Goal: Task Accomplishment & Management: Manage account settings

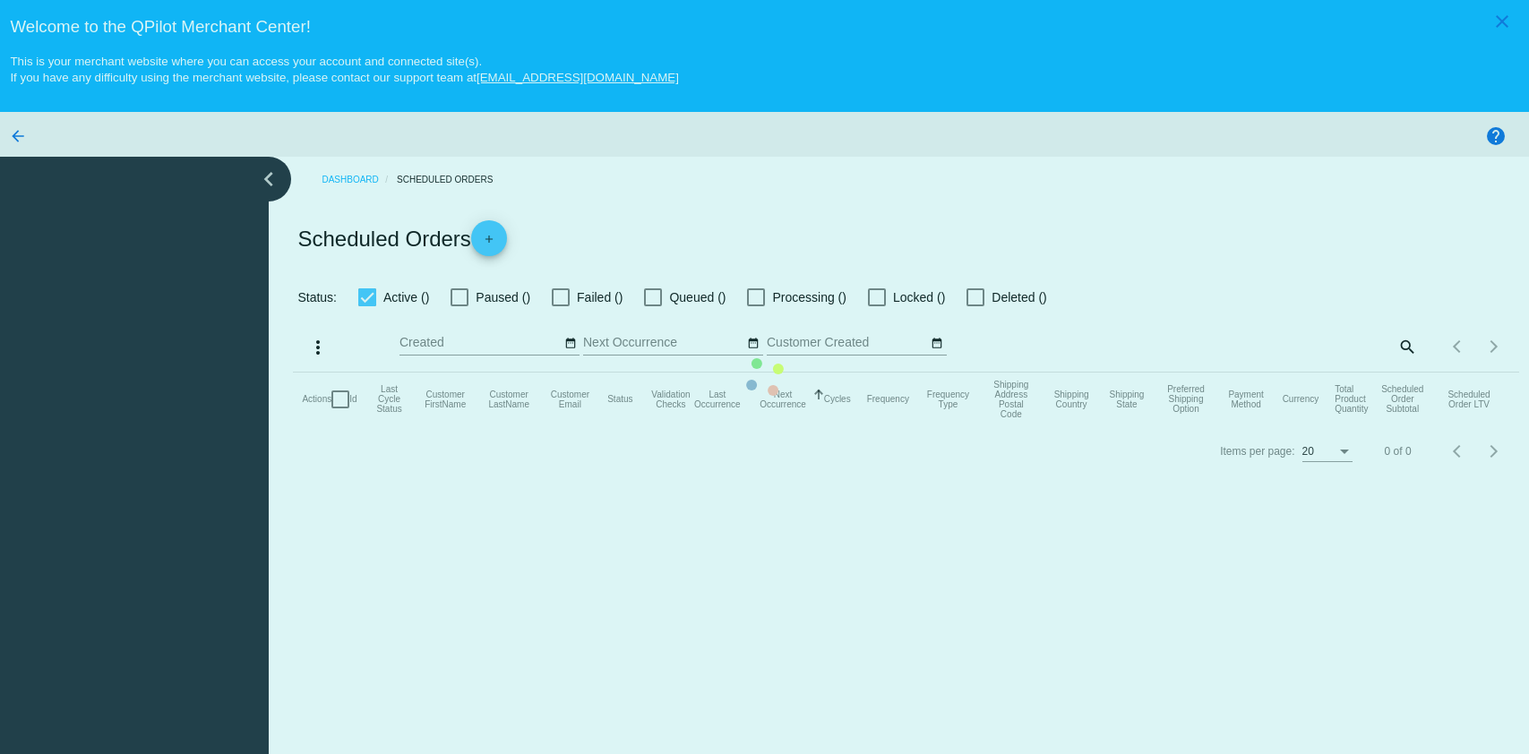
checkbox input "true"
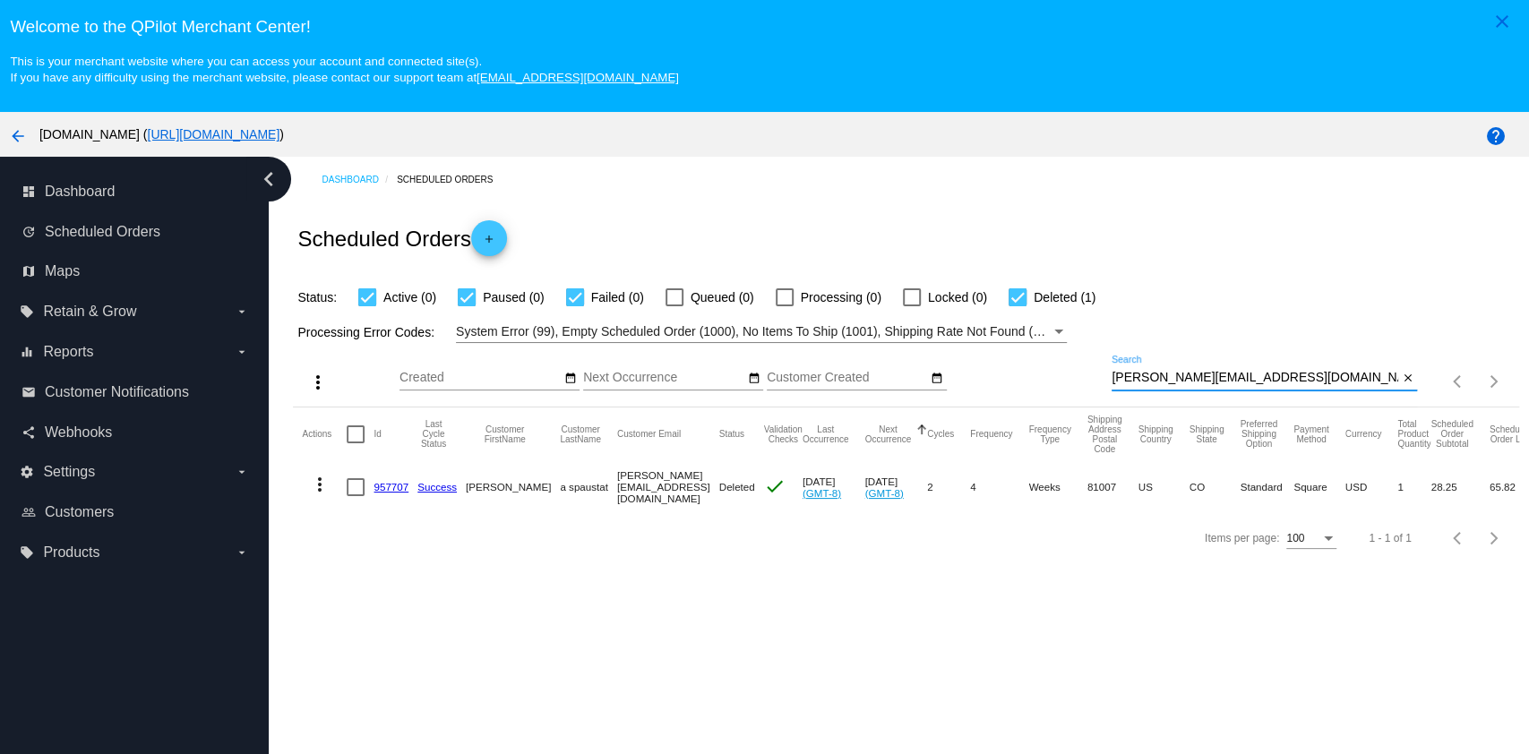
click at [1278, 372] on input "[PERSON_NAME][EMAIL_ADDRESS][DOMAIN_NAME]" at bounding box center [1255, 378] width 287 height 14
paste input "johnderleth@my"
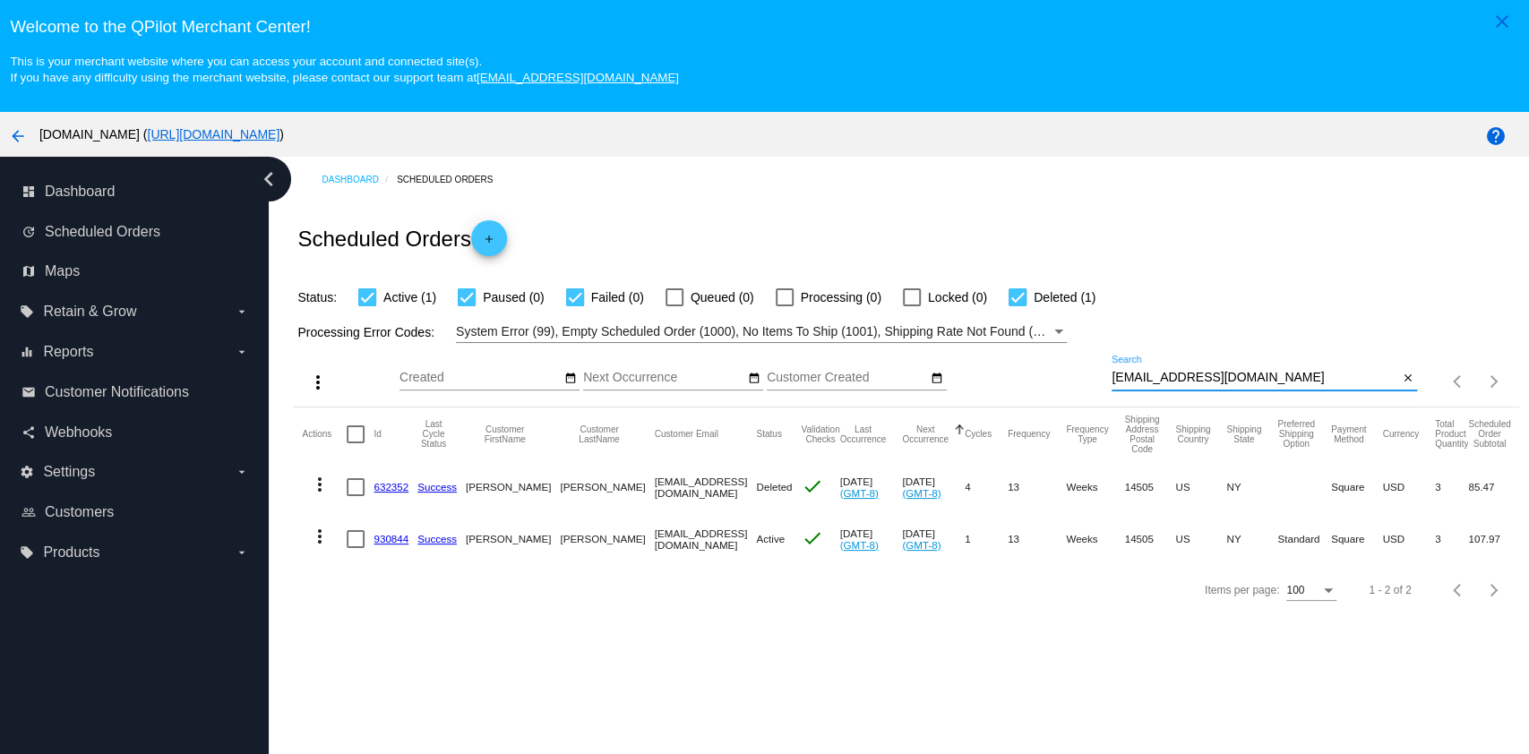
type input "[EMAIL_ADDRESS][DOMAIN_NAME]"
click at [316, 535] on mat-icon "more_vert" at bounding box center [320, 537] width 22 height 22
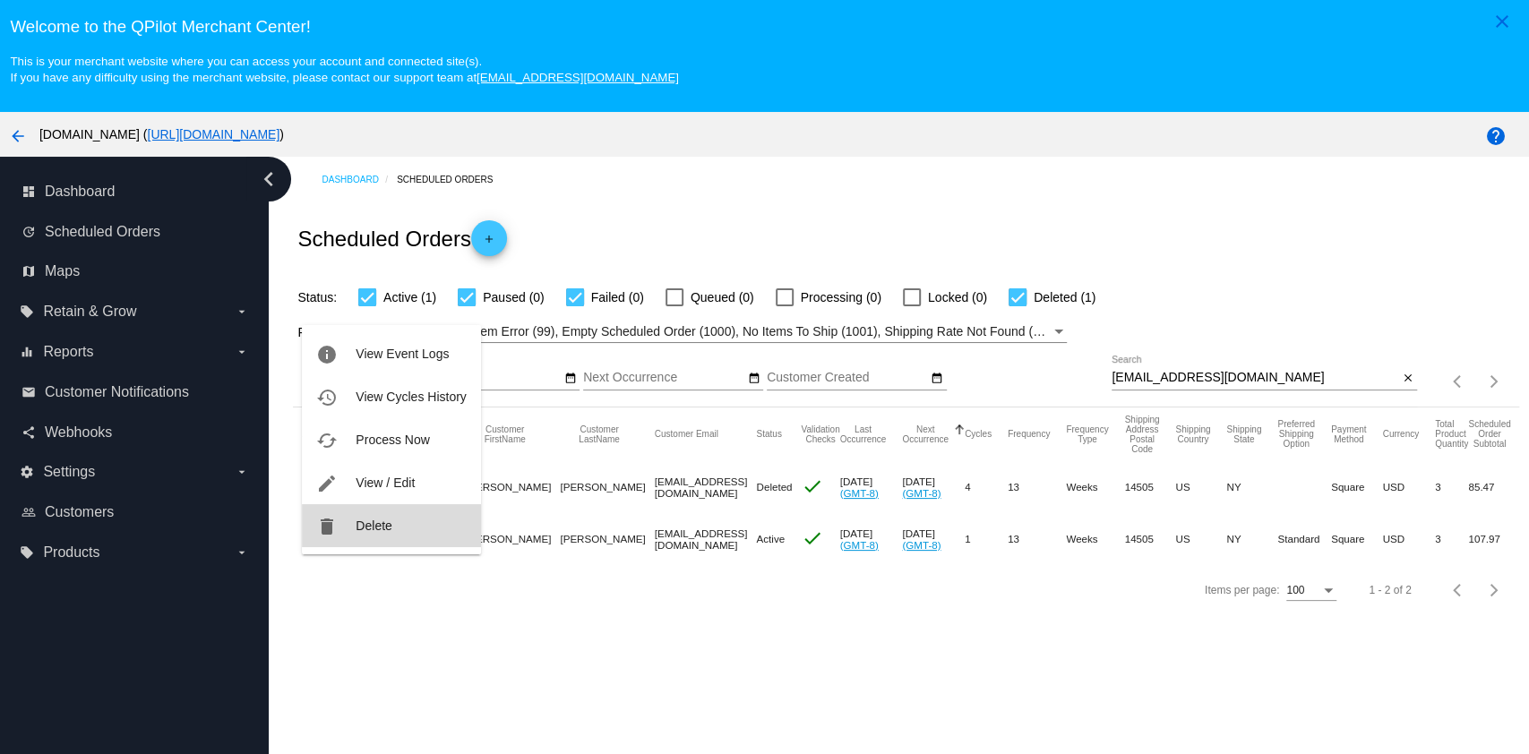
click at [389, 517] on button "delete Delete" at bounding box center [391, 525] width 178 height 43
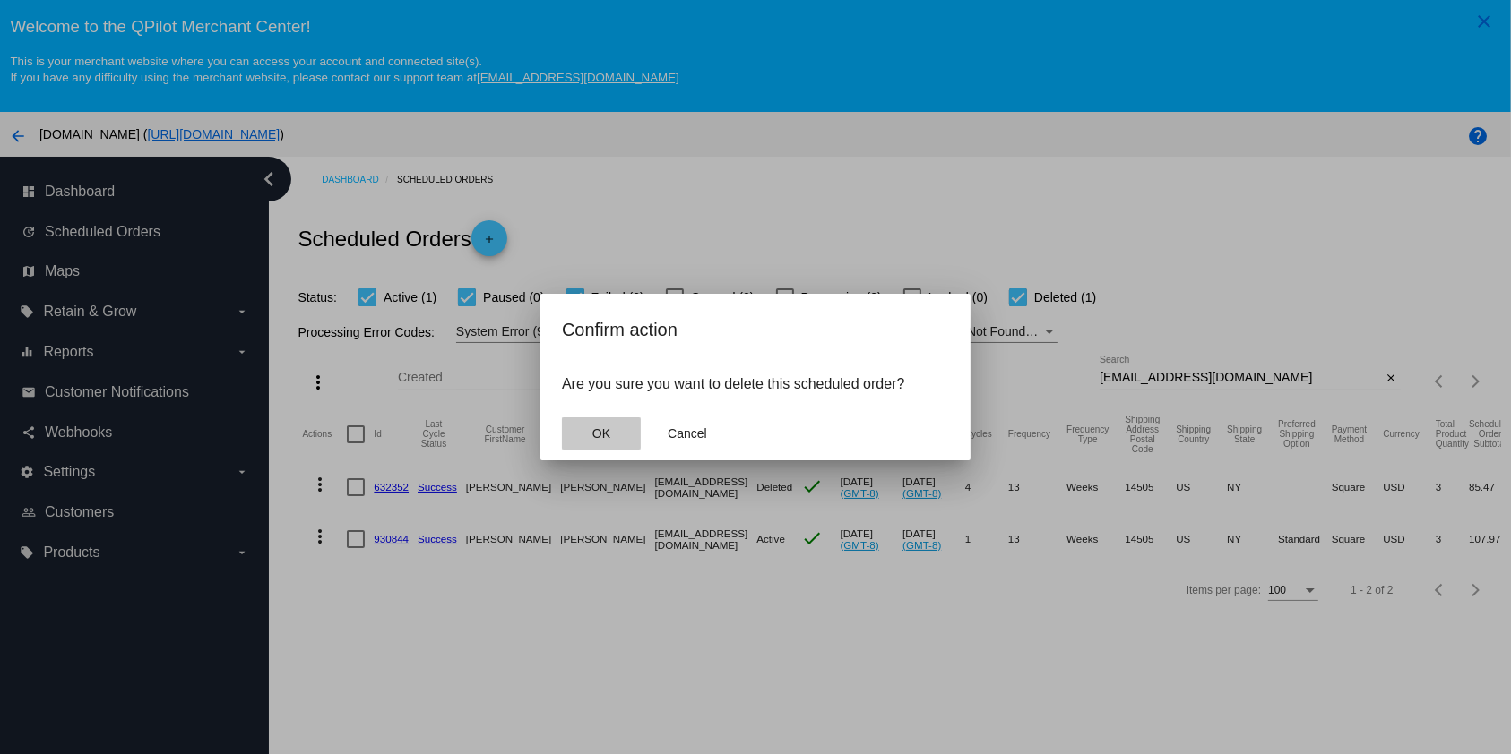
click at [599, 448] on button "OK" at bounding box center [601, 433] width 79 height 32
